Goal: Check status: Check status

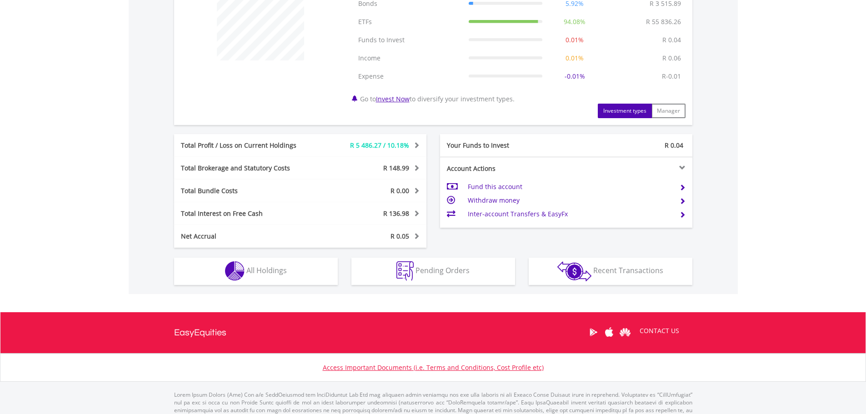
scroll to position [410, 0]
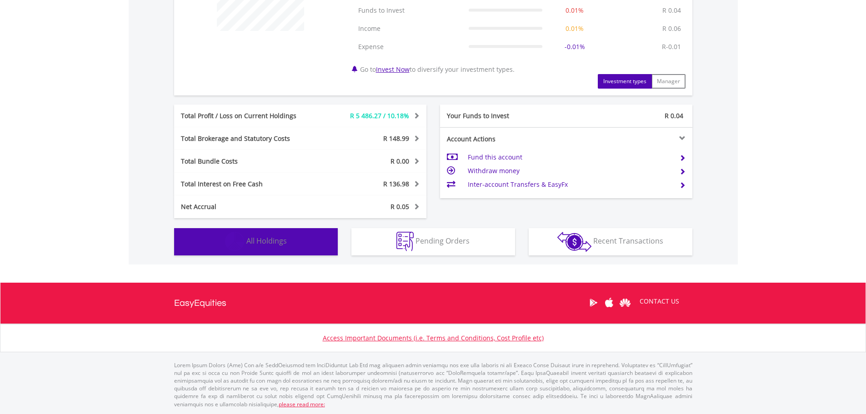
click at [279, 247] on button "Holdings All Holdings" at bounding box center [256, 241] width 164 height 27
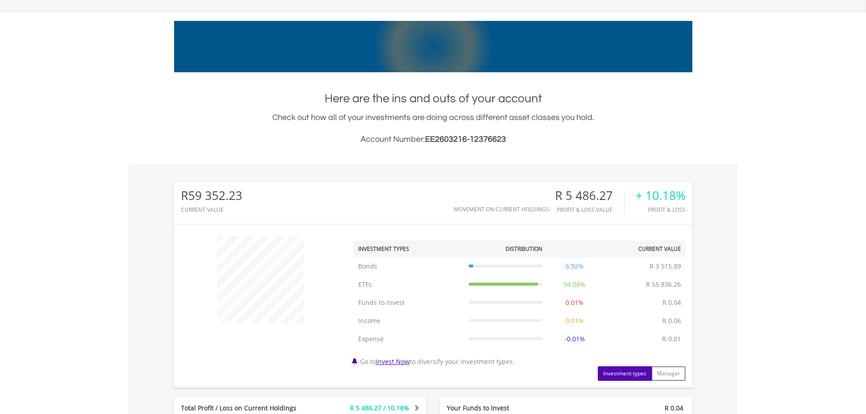
scroll to position [0, 0]
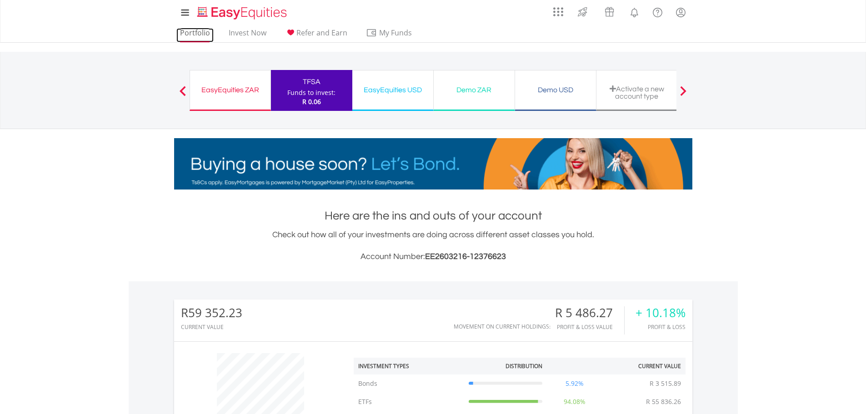
click at [200, 36] on link "Portfolio" at bounding box center [194, 35] width 37 height 14
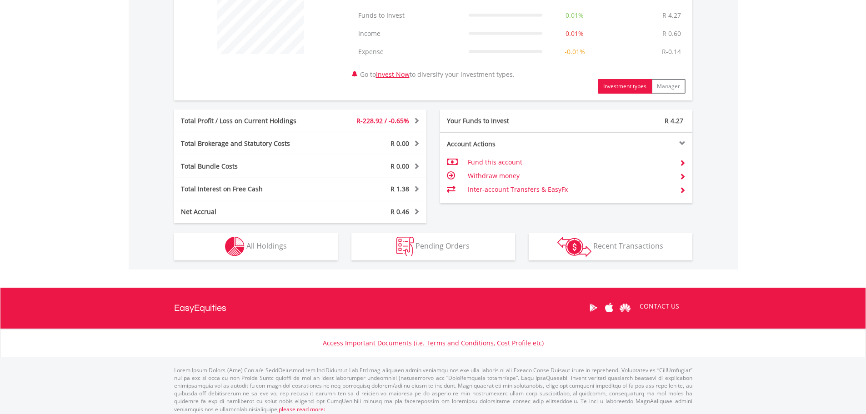
scroll to position [391, 0]
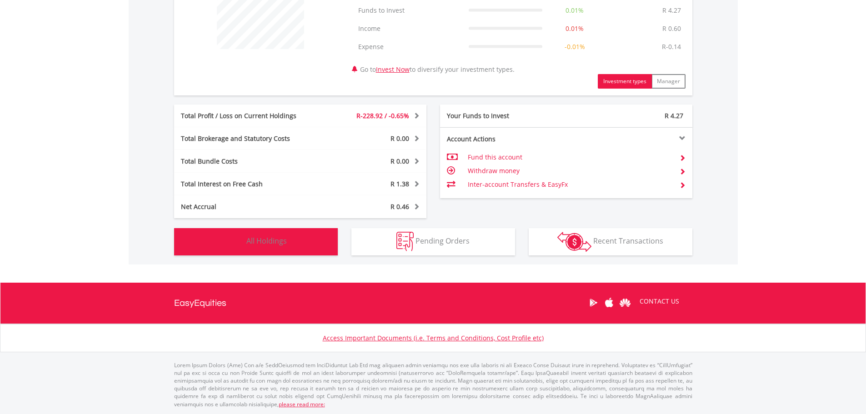
click at [312, 249] on button "Holdings All Holdings" at bounding box center [256, 241] width 164 height 27
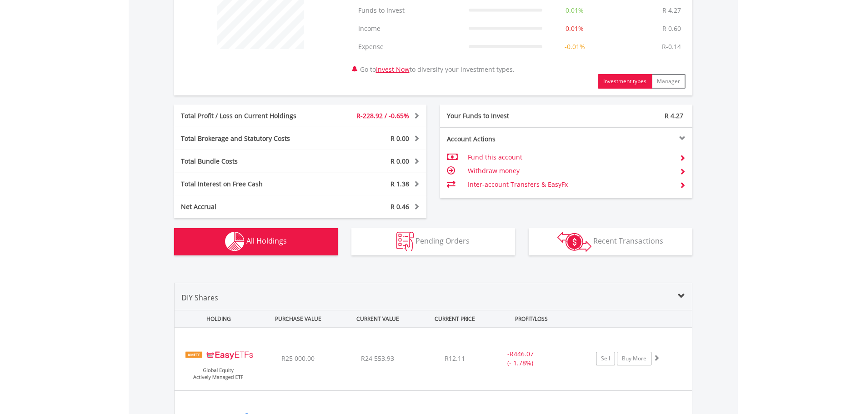
scroll to position [599, 0]
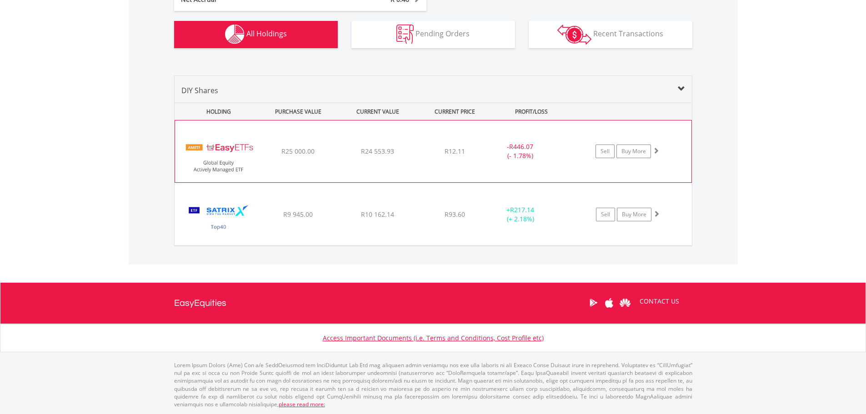
click at [244, 154] on img at bounding box center [219, 156] width 78 height 48
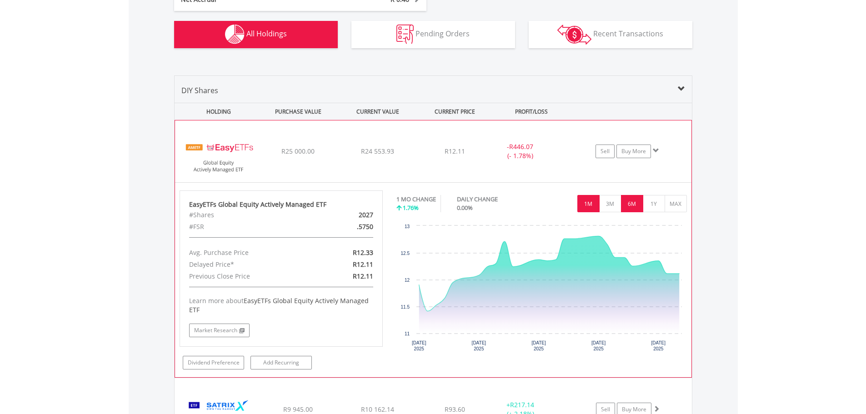
click at [629, 204] on button "6M" at bounding box center [632, 203] width 22 height 17
